Goal: Task Accomplishment & Management: Complete application form

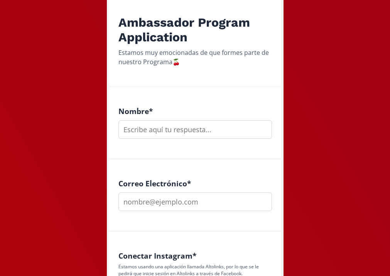
scroll to position [142, 0]
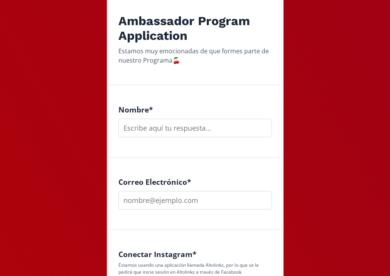
click at [164, 127] on input "text" at bounding box center [196, 128] width 154 height 19
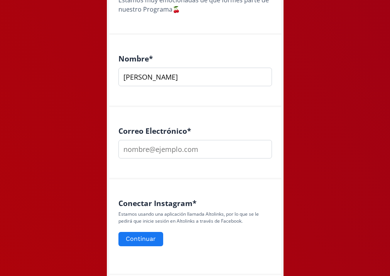
scroll to position [201, 0]
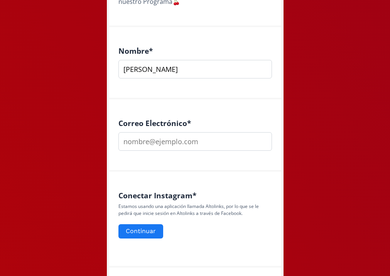
type input "[PERSON_NAME]"
click at [161, 144] on input "email" at bounding box center [196, 141] width 154 height 19
type input "nataliaaorttiz@gmai.com"
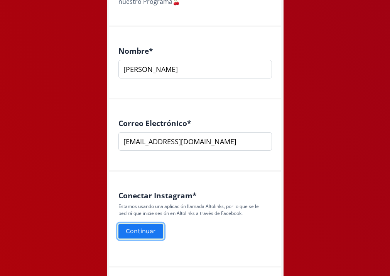
click at [148, 235] on button "Continuar" at bounding box center [140, 231] width 47 height 17
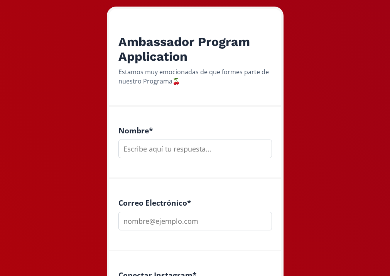
scroll to position [122, 0]
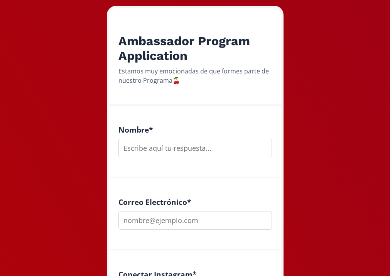
click at [199, 148] on input "text" at bounding box center [196, 148] width 154 height 19
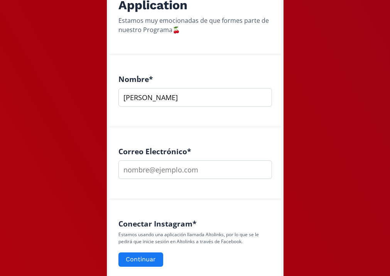
scroll to position [173, 0]
type input "[PERSON_NAME]"
click at [183, 180] on div "Correo Electrónico *" at bounding box center [195, 163] width 172 height 72
click at [180, 177] on input "email" at bounding box center [196, 169] width 154 height 19
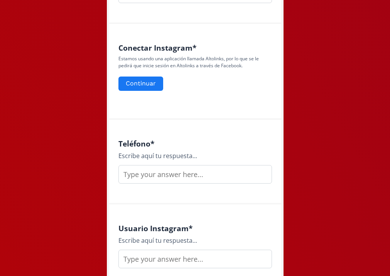
scroll to position [348, 0]
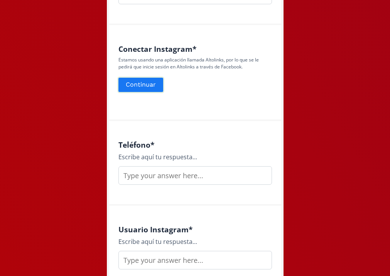
type input "[EMAIL_ADDRESS][DOMAIN_NAME]"
click at [151, 87] on button "Continuar" at bounding box center [140, 84] width 47 height 17
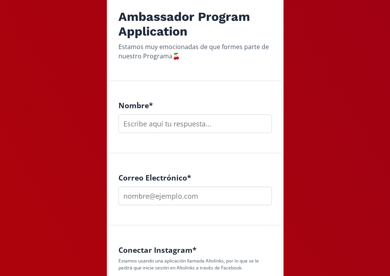
scroll to position [241, 0]
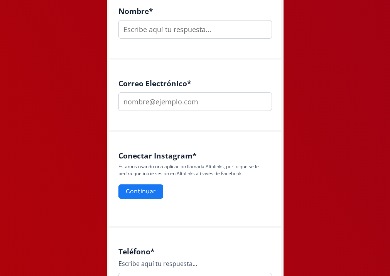
click at [190, 27] on input "text" at bounding box center [196, 29] width 154 height 19
type input "[PERSON_NAME]"
click at [163, 98] on input "email" at bounding box center [196, 101] width 154 height 19
type input "[EMAIL_ADDRESS][DOMAIN_NAME]"
click at [207, 183] on form "Continuar" at bounding box center [196, 191] width 154 height 17
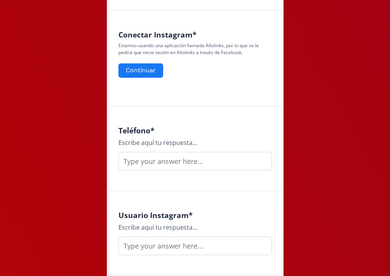
scroll to position [370, 0]
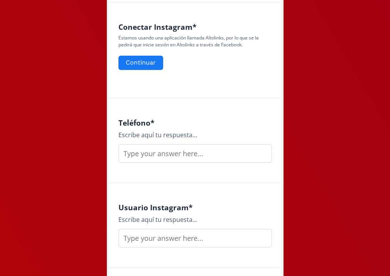
click at [194, 158] on input "text" at bounding box center [196, 153] width 154 height 19
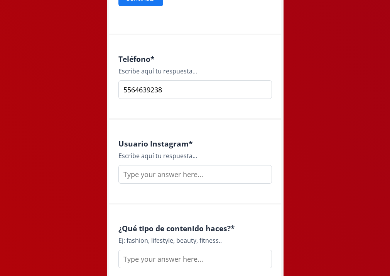
scroll to position [437, 0]
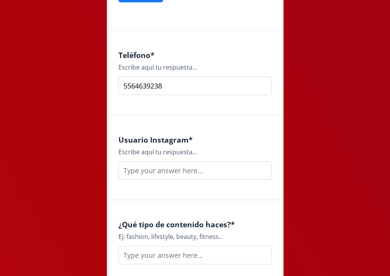
type input "5564639238"
click at [188, 173] on input "text" at bounding box center [196, 170] width 154 height 19
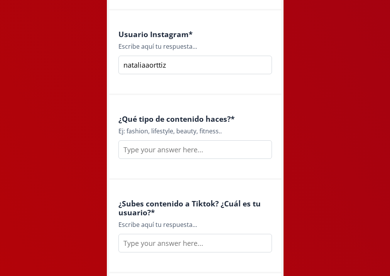
scroll to position [544, 0]
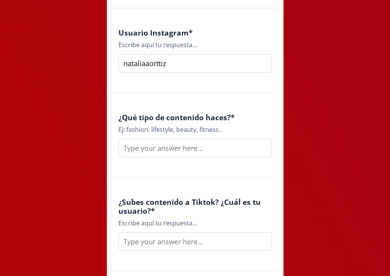
type input "nataliaaorttiz"
click at [192, 156] on input "text" at bounding box center [196, 148] width 154 height 19
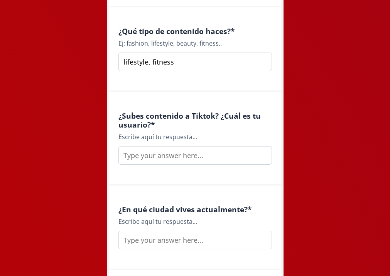
scroll to position [633, 0]
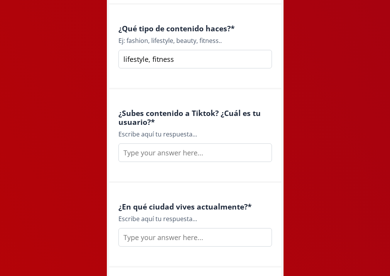
type input "lifestyle, fitness"
click at [175, 156] on input "text" at bounding box center [196, 152] width 154 height 19
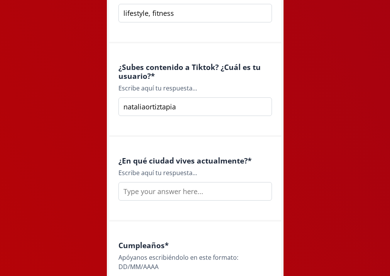
scroll to position [680, 0]
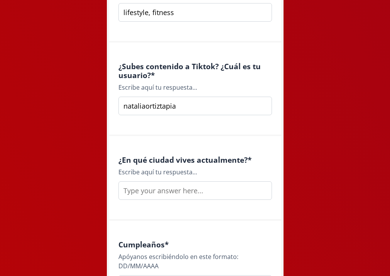
type input "nataliaortiztapia"
drag, startPoint x: 187, startPoint y: 192, endPoint x: 188, endPoint y: 197, distance: 5.0
click at [187, 192] on input "text" at bounding box center [196, 190] width 154 height 19
click at [146, 191] on input "Queretaro" at bounding box center [196, 190] width 154 height 19
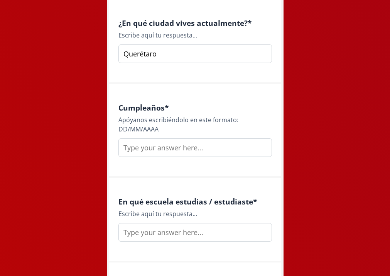
scroll to position [819, 0]
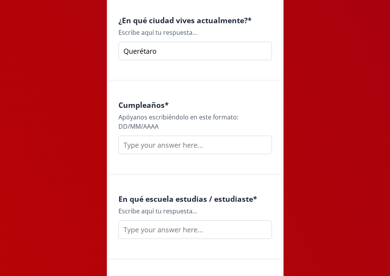
type input "Querétaro"
click at [165, 150] on input "text" at bounding box center [196, 145] width 154 height 19
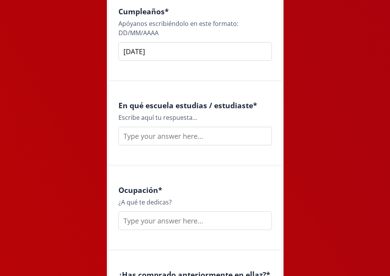
type input "[DATE]"
click at [207, 137] on input "text" at bounding box center [196, 136] width 154 height 19
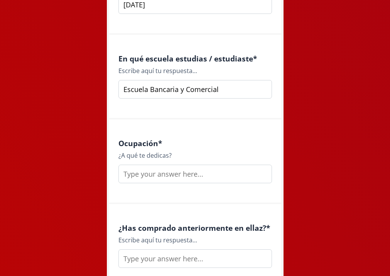
scroll to position [960, 0]
type input "Escuela Bancaria y Comercial"
click at [211, 183] on div "Ocupación * ¿A qué te dedicas?" at bounding box center [195, 161] width 172 height 85
click at [208, 175] on input "text" at bounding box center [196, 173] width 154 height 19
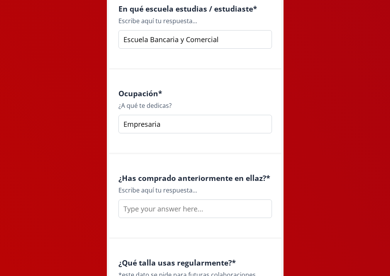
scroll to position [1012, 0]
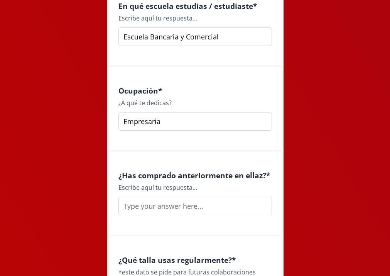
type input "Empresaria"
click at [165, 212] on input "text" at bounding box center [196, 206] width 154 height 19
type input "s"
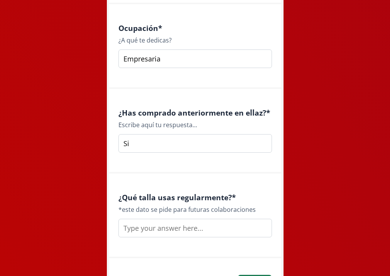
scroll to position [1088, 0]
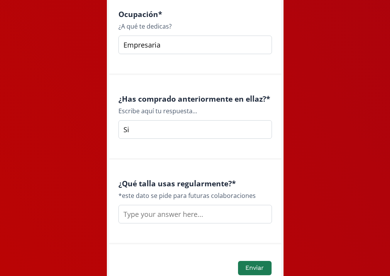
type input "Si"
click at [146, 213] on input "text" at bounding box center [196, 214] width 154 height 19
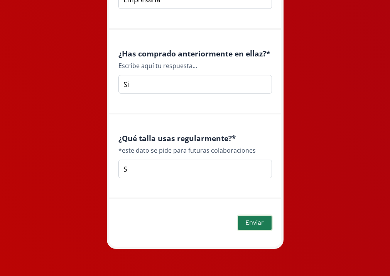
type input "S"
click at [254, 219] on button "Enviar" at bounding box center [255, 222] width 36 height 17
click at [247, 217] on button "Enviar" at bounding box center [255, 222] width 36 height 17
click at [251, 229] on button "Enviar" at bounding box center [255, 222] width 36 height 17
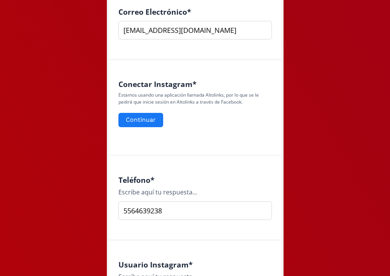
scroll to position [304, 0]
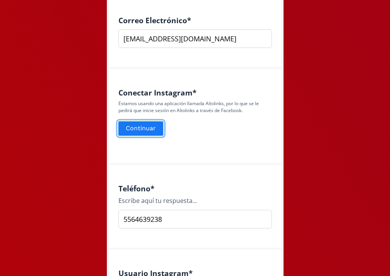
click at [152, 125] on button "Continuar" at bounding box center [140, 128] width 47 height 17
